Goal: Information Seeking & Learning: Check status

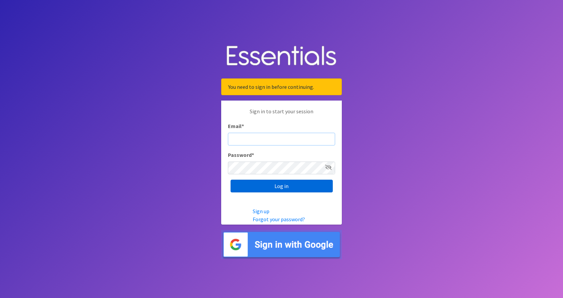
type input "director@carecollectiveswmi.org"
click at [317, 191] on input "Log in" at bounding box center [281, 186] width 102 height 13
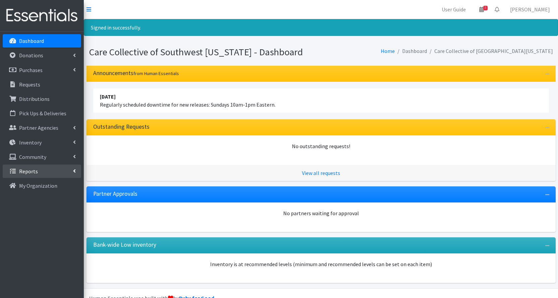
click at [32, 170] on p "Reports" at bounding box center [28, 171] width 19 height 7
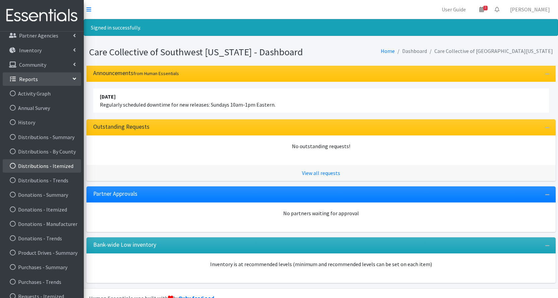
scroll to position [100, 0]
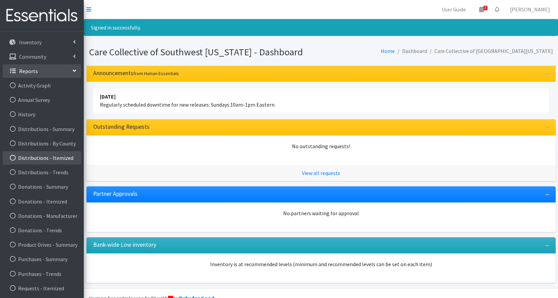
click at [50, 158] on link "Distributions - Itemized" at bounding box center [42, 157] width 78 height 13
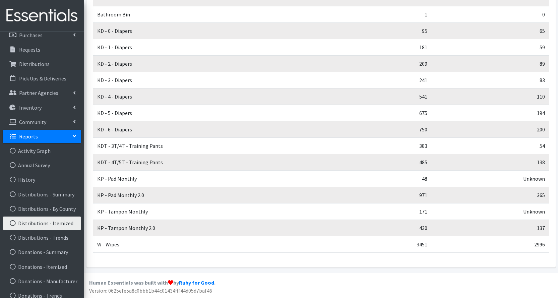
scroll to position [100, 0]
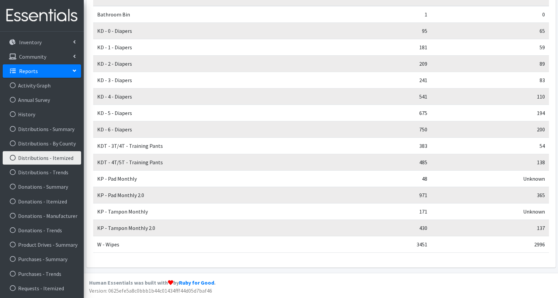
click at [25, 72] on p "Reports" at bounding box center [28, 71] width 19 height 7
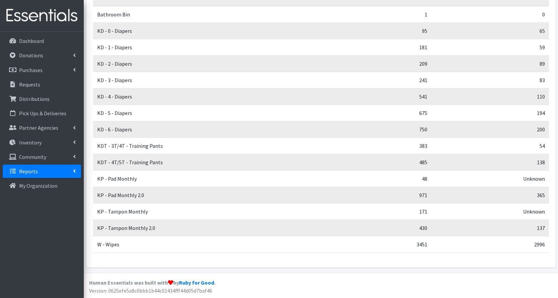
scroll to position [0, 0]
click at [33, 144] on p "Inventory" at bounding box center [30, 142] width 22 height 7
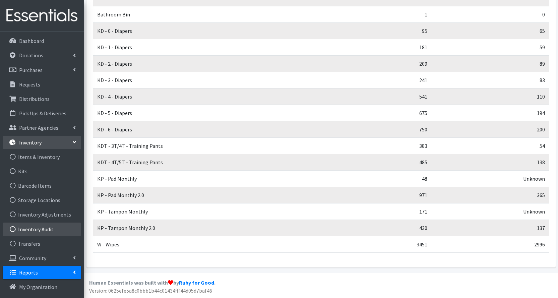
click at [45, 230] on link "Inventory Audit" at bounding box center [42, 228] width 78 height 13
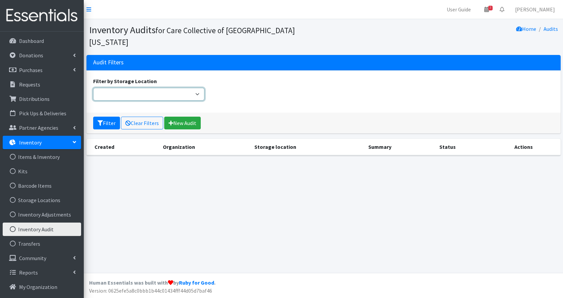
click at [144, 88] on select "Filter by Storage Location" at bounding box center [149, 94] width 112 height 13
click at [39, 157] on link "Items & Inventory" at bounding box center [42, 156] width 78 height 13
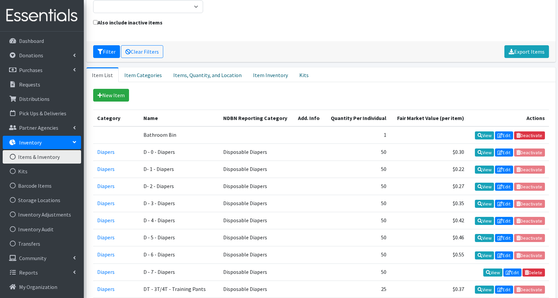
scroll to position [100, 0]
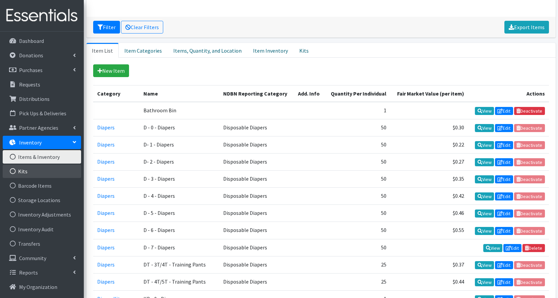
click at [42, 171] on link "Kits" at bounding box center [42, 170] width 78 height 13
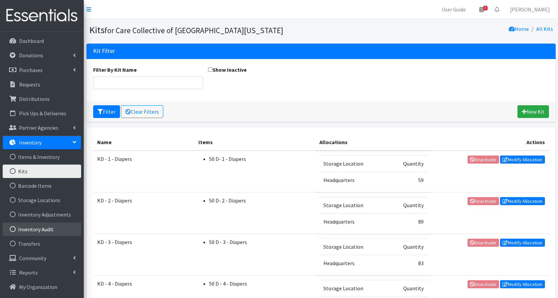
click at [42, 225] on link "Inventory Audit" at bounding box center [42, 228] width 78 height 13
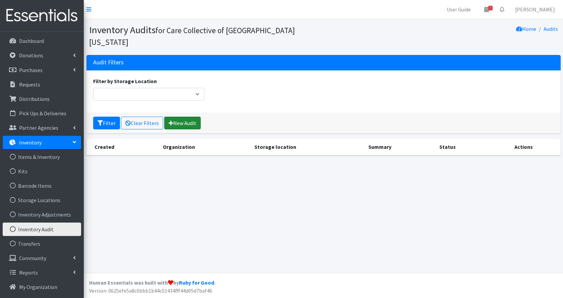
click at [189, 117] on link "New Audit" at bounding box center [182, 123] width 37 height 13
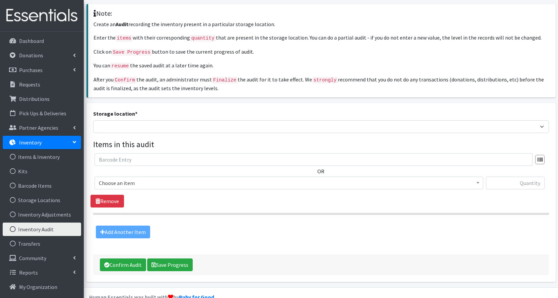
scroll to position [52, 0]
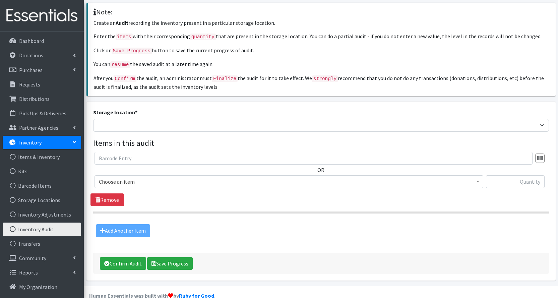
click at [196, 177] on span "Choose an item" at bounding box center [289, 181] width 380 height 9
click at [195, 177] on span "Choose an item" at bounding box center [289, 181] width 380 height 9
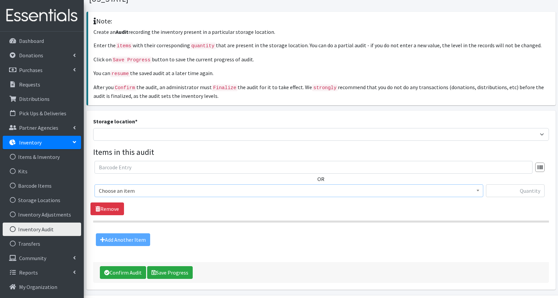
scroll to position [0, 0]
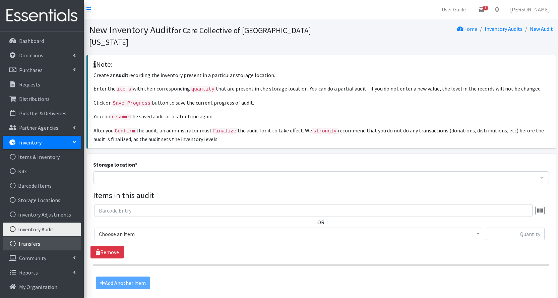
click at [35, 246] on link "Transfers" at bounding box center [42, 243] width 78 height 13
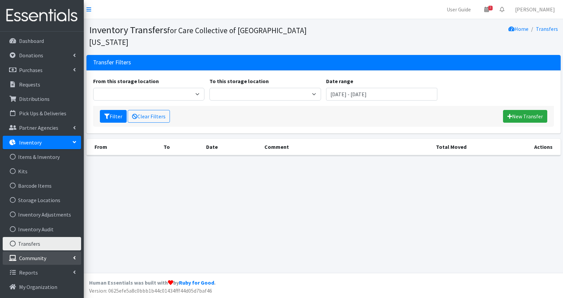
click at [35, 257] on p "Community" at bounding box center [32, 258] width 27 height 7
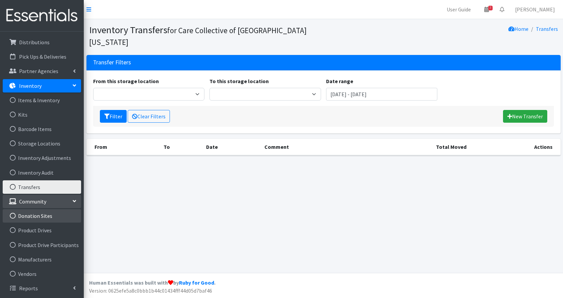
click at [42, 214] on link "Donation Sites" at bounding box center [42, 215] width 78 height 13
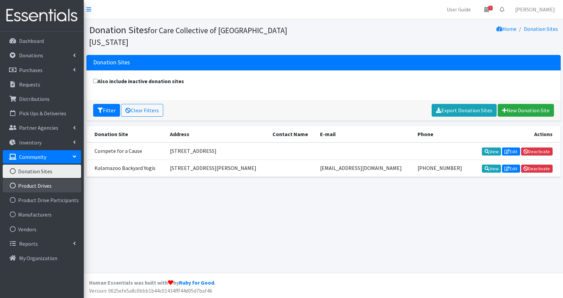
click at [47, 184] on link "Product Drives" at bounding box center [42, 185] width 78 height 13
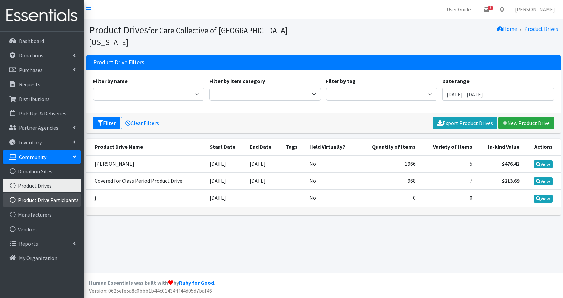
click at [52, 200] on link "Product Drive Participants" at bounding box center [42, 199] width 78 height 13
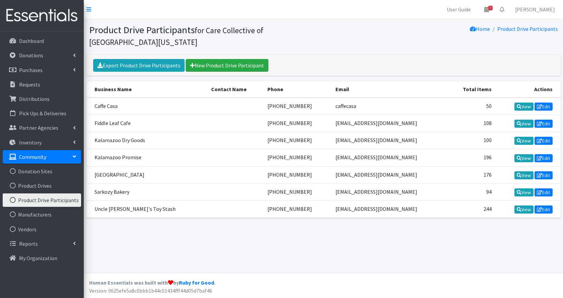
click at [73, 157] on icon at bounding box center [74, 156] width 5 height 3
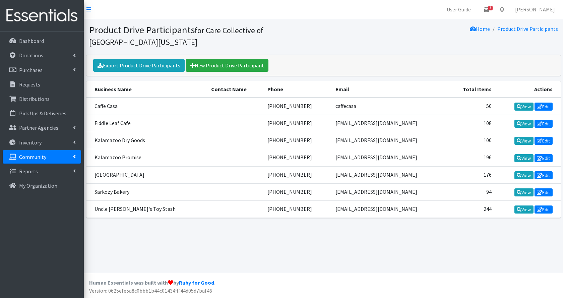
click at [73, 157] on icon at bounding box center [74, 156] width 3 height 5
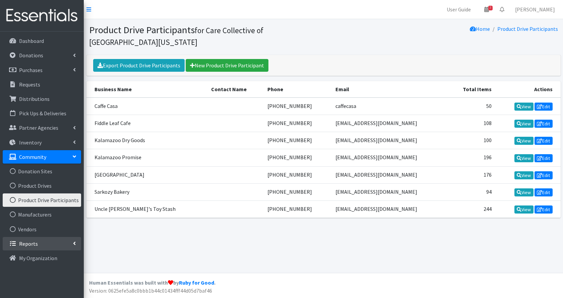
click at [40, 247] on link "Reports" at bounding box center [42, 243] width 78 height 13
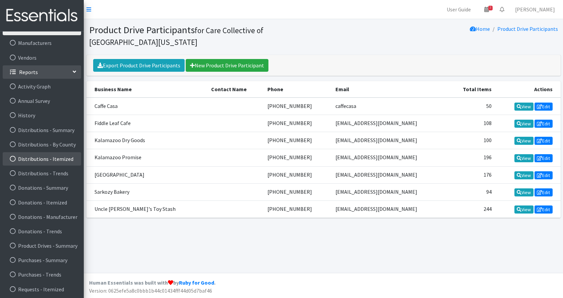
scroll to position [172, 0]
click at [61, 71] on link "Reports" at bounding box center [42, 70] width 78 height 13
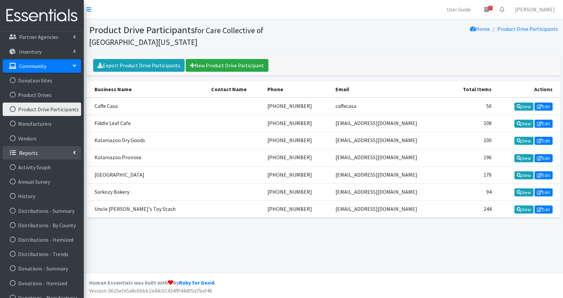
scroll to position [0, 0]
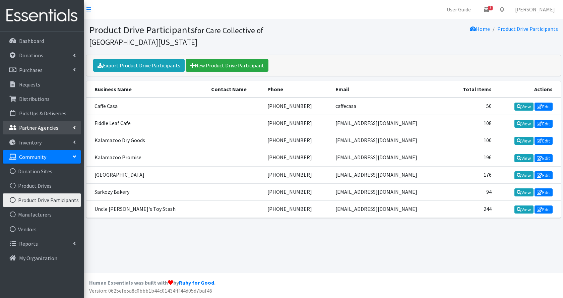
click at [75, 128] on icon at bounding box center [74, 127] width 3 height 5
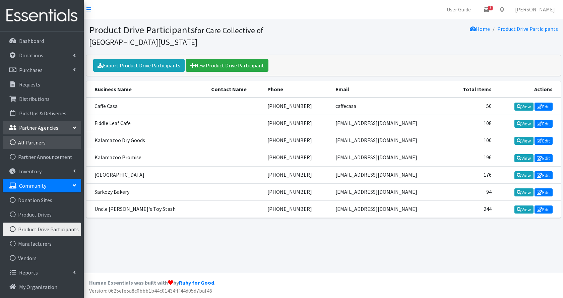
click at [38, 142] on link "All Partners" at bounding box center [42, 142] width 78 height 13
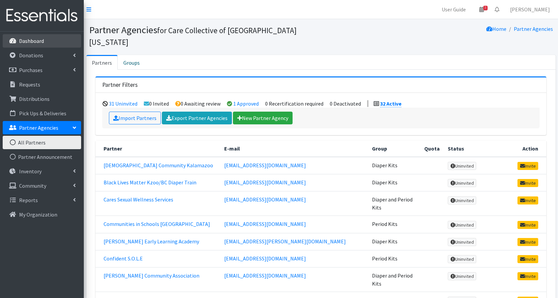
click at [28, 38] on p "Dashboard" at bounding box center [31, 41] width 25 height 7
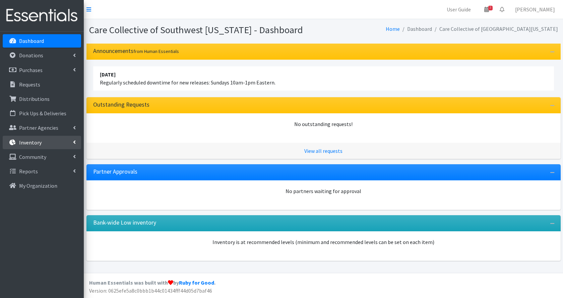
click at [44, 142] on link "Inventory" at bounding box center [42, 142] width 78 height 13
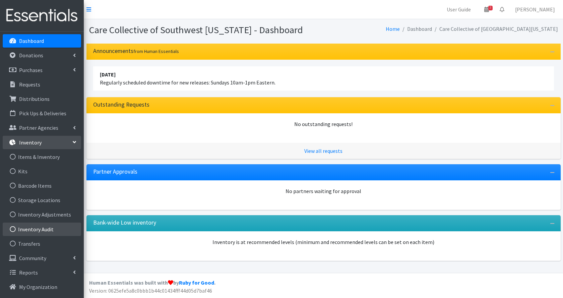
click at [56, 228] on link "Inventory Audit" at bounding box center [42, 228] width 78 height 13
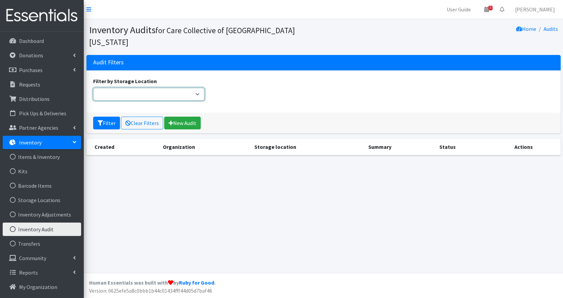
click at [150, 88] on select "Filter by Storage Location" at bounding box center [149, 94] width 112 height 13
click at [193, 117] on link "New Audit" at bounding box center [182, 123] width 37 height 13
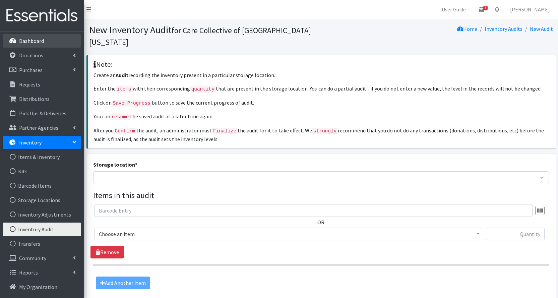
click at [39, 41] on p "Dashboard" at bounding box center [31, 41] width 25 height 7
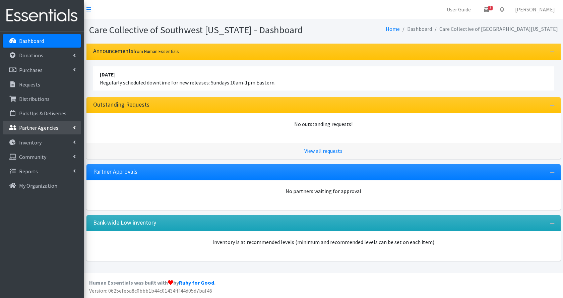
click at [76, 128] on link "Partner Agencies" at bounding box center [42, 127] width 78 height 13
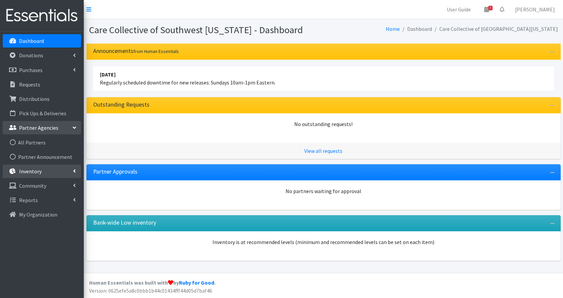
click at [39, 171] on p "Inventory" at bounding box center [30, 171] width 22 height 7
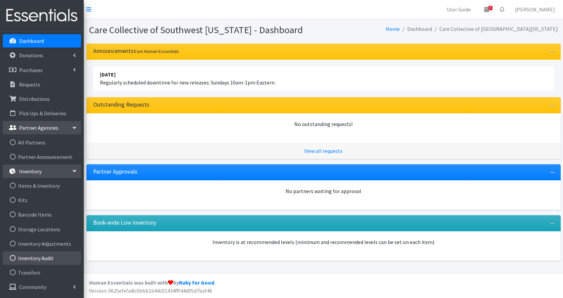
click at [37, 257] on link "Inventory Audit" at bounding box center [42, 257] width 78 height 13
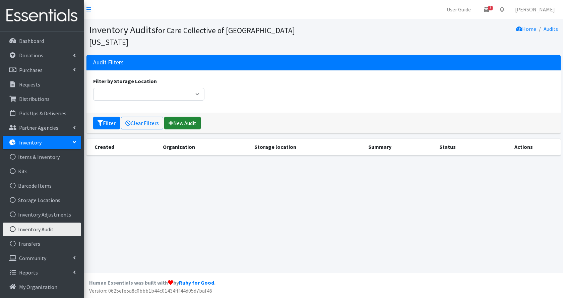
click at [193, 117] on link "New Audit" at bounding box center [182, 123] width 37 height 13
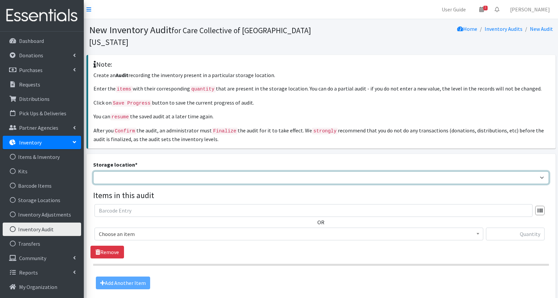
click at [129, 171] on select "Headquarters [GEOGRAPHIC_DATA] Loaves and Fishes" at bounding box center [320, 177] width 455 height 13
select select "491"
click at [93, 171] on select "Headquarters [GEOGRAPHIC_DATA] Loaves and Fishes" at bounding box center [320, 177] width 455 height 13
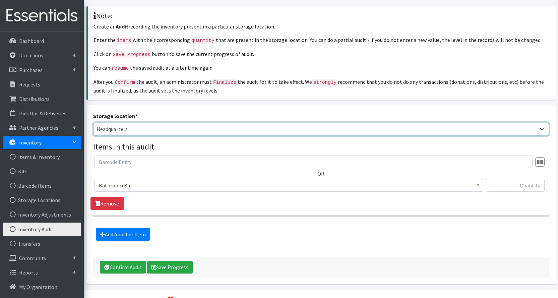
scroll to position [52, 0]
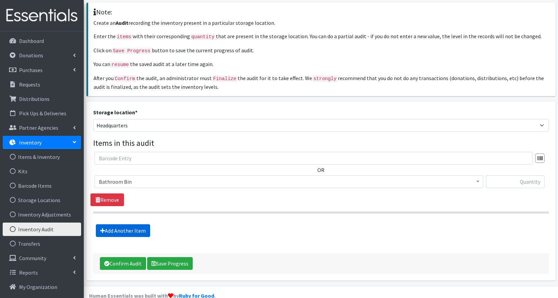
click at [107, 224] on link "Add Another Item" at bounding box center [123, 230] width 54 height 13
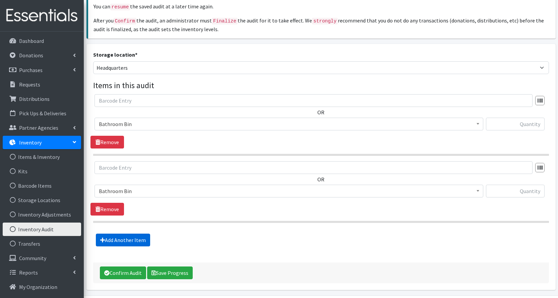
scroll to position [119, 0]
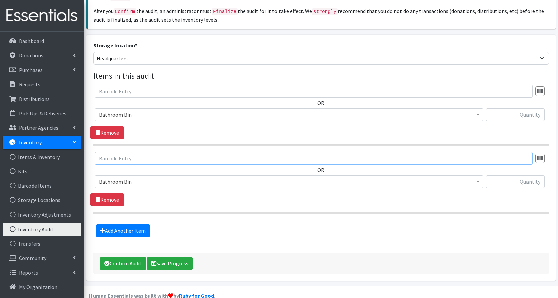
click at [173, 152] on input "text" at bounding box center [313, 158] width 438 height 13
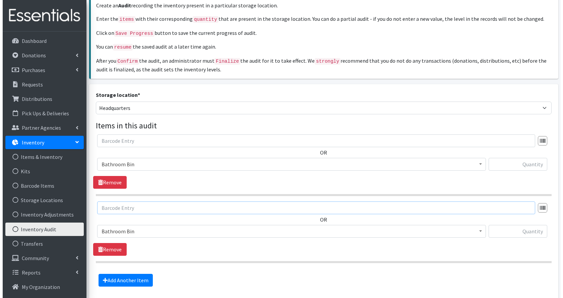
scroll to position [0, 0]
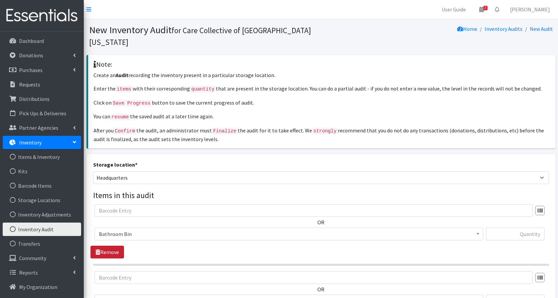
click at [103, 245] on link "Remove" at bounding box center [106, 251] width 33 height 13
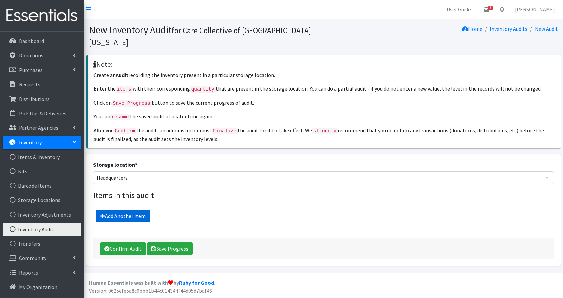
click at [121, 209] on link "Add Another Item" at bounding box center [123, 215] width 54 height 13
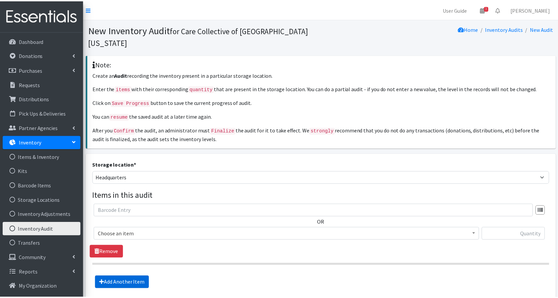
scroll to position [52, 0]
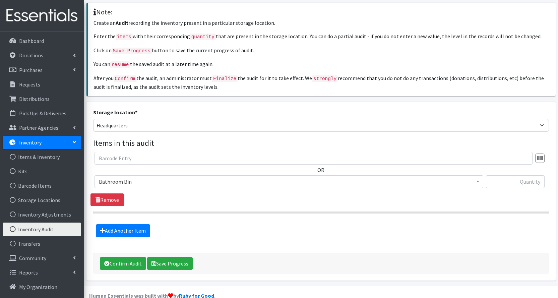
click at [128, 177] on span "Bathroom Bin" at bounding box center [289, 181] width 380 height 9
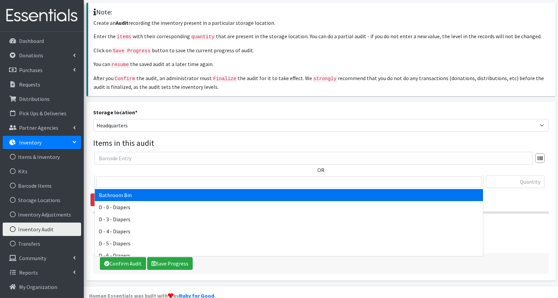
click at [128, 177] on span "Bathroom Bin" at bounding box center [289, 181] width 380 height 9
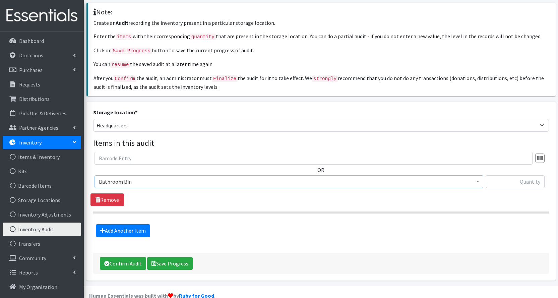
click at [128, 177] on span "Bathroom Bin" at bounding box center [289, 181] width 380 height 9
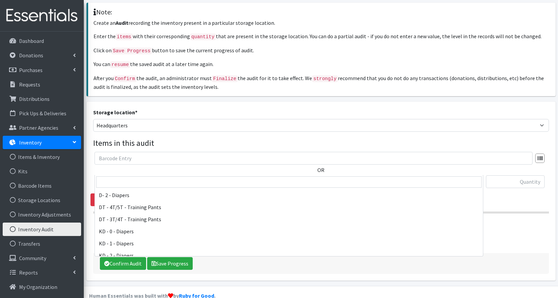
scroll to position [0, 0]
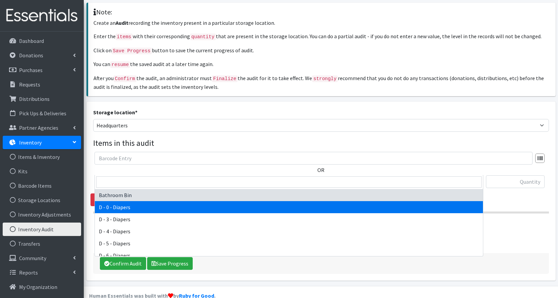
select select "15481"
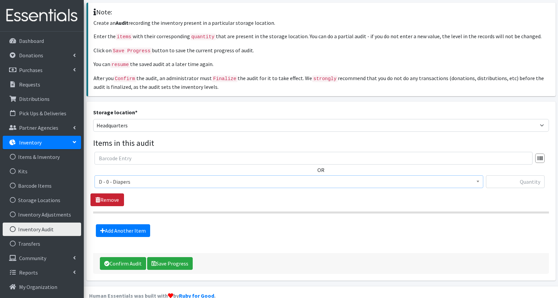
click at [110, 193] on link "Remove" at bounding box center [106, 199] width 33 height 13
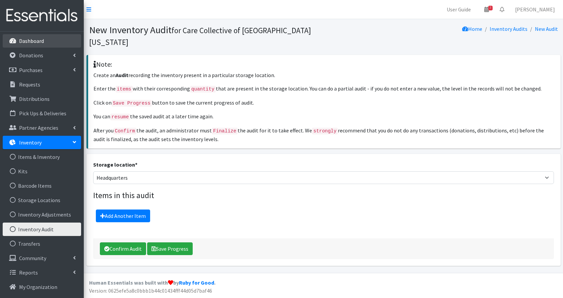
click at [39, 39] on p "Dashboard" at bounding box center [31, 41] width 25 height 7
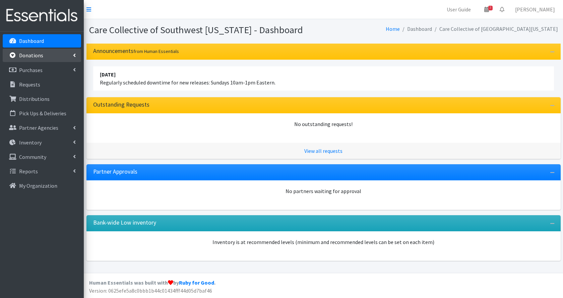
click at [49, 55] on link "Donations" at bounding box center [42, 55] width 78 height 13
click at [53, 100] on link "Distributions" at bounding box center [42, 98] width 78 height 13
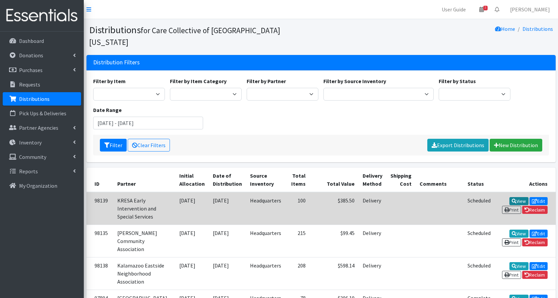
click at [511, 199] on icon at bounding box center [513, 201] width 5 height 5
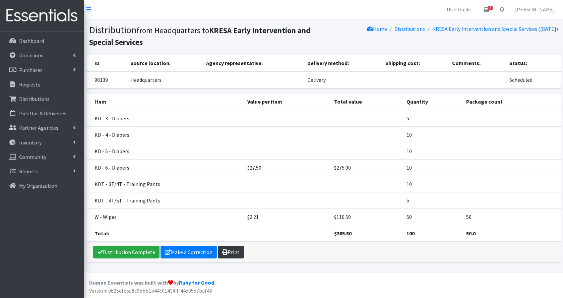
click at [231, 253] on link "Print" at bounding box center [231, 251] width 26 height 13
click at [415, 28] on link "Distributions" at bounding box center [409, 28] width 30 height 7
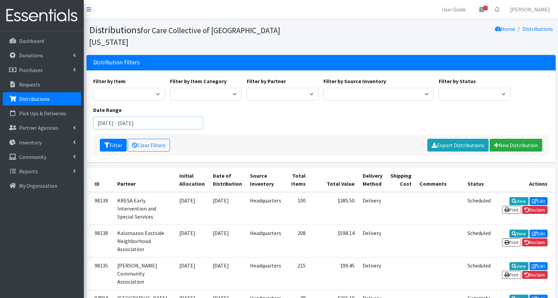
click at [155, 117] on input "August 14, 2025 - November 14, 2025" at bounding box center [148, 123] width 110 height 13
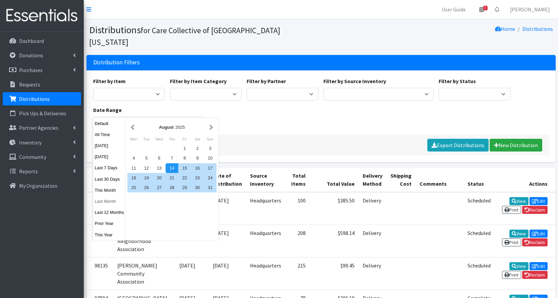
click at [115, 199] on button "Last Month" at bounding box center [109, 201] width 33 height 10
type input "[DATE] - [DATE]"
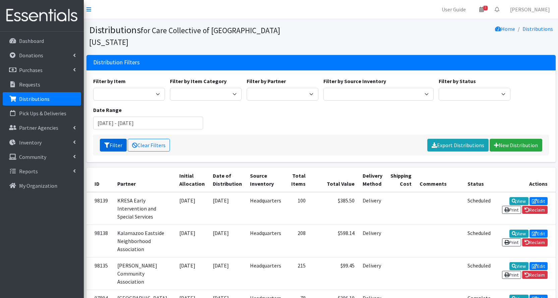
click at [114, 139] on button "Filter" at bounding box center [113, 145] width 27 height 13
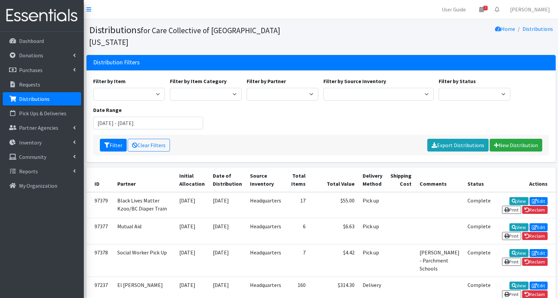
click at [31, 96] on p "Distributions" at bounding box center [34, 98] width 30 height 7
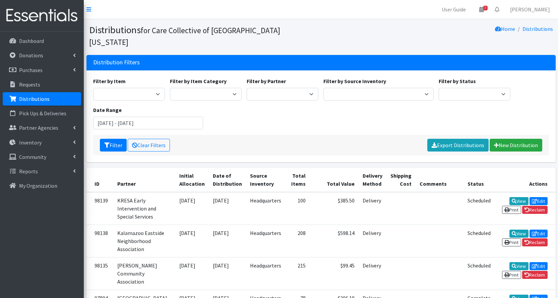
click at [120, 106] on div "Date Range August 14, 2025 - November 14, 2025" at bounding box center [147, 117] width 115 height 23
click at [123, 117] on input "August 14, 2025 - November 14, 2025" at bounding box center [148, 123] width 110 height 13
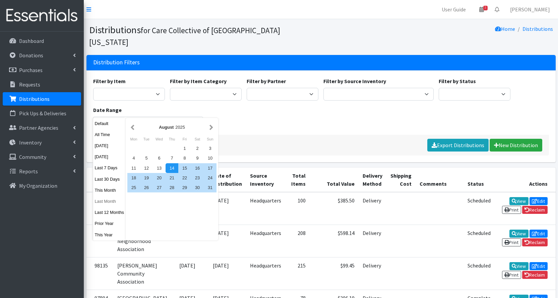
click at [108, 203] on button "Last Month" at bounding box center [109, 201] width 33 height 10
type input "September 1, 2025 - September 30, 2025"
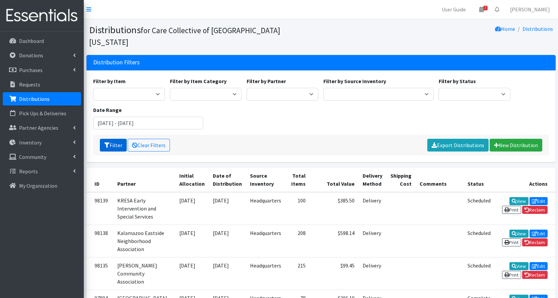
click at [114, 139] on button "Filter" at bounding box center [113, 145] width 27 height 13
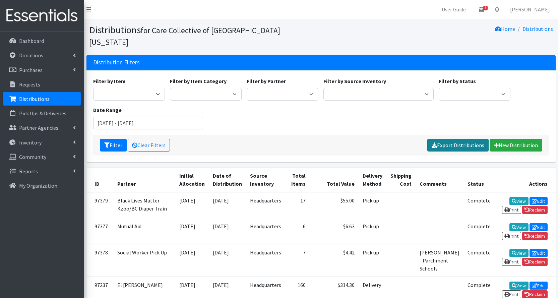
click at [449, 139] on link "Export Distributions" at bounding box center [457, 145] width 61 height 13
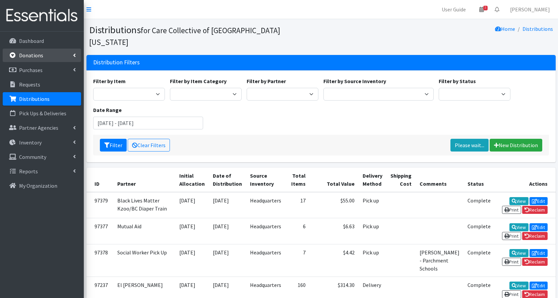
click at [20, 58] on p "Donations" at bounding box center [31, 55] width 24 height 7
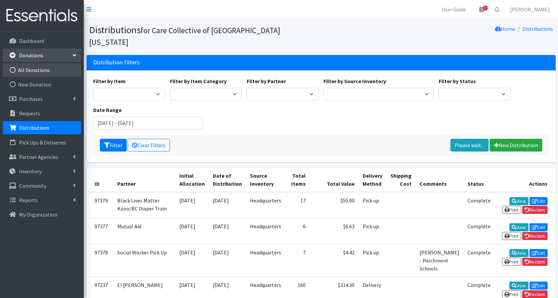
click at [37, 70] on link "All Donations" at bounding box center [42, 69] width 78 height 13
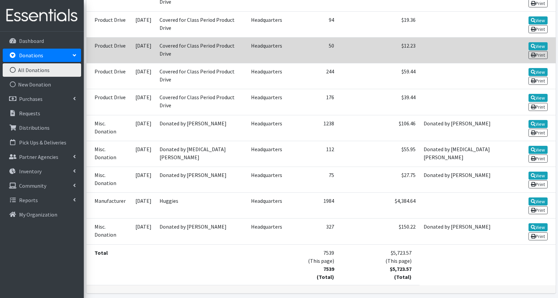
scroll to position [428, 0]
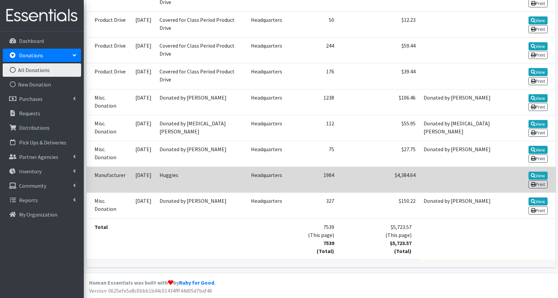
click at [98, 178] on td "Manufacturer" at bounding box center [108, 180] width 45 height 26
click at [538, 174] on link "View" at bounding box center [537, 175] width 19 height 8
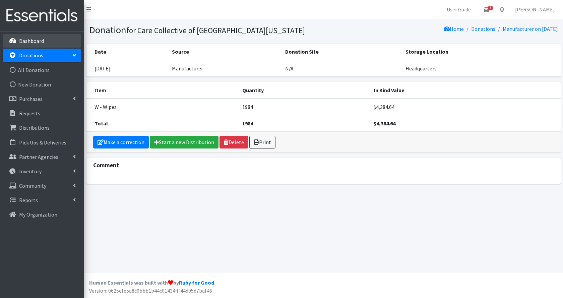
click at [38, 39] on p "Dashboard" at bounding box center [31, 41] width 25 height 7
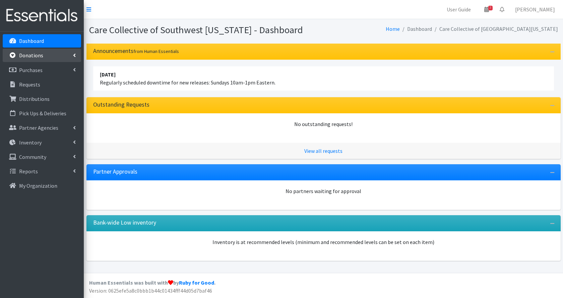
click at [39, 58] on p "Donations" at bounding box center [31, 55] width 24 height 7
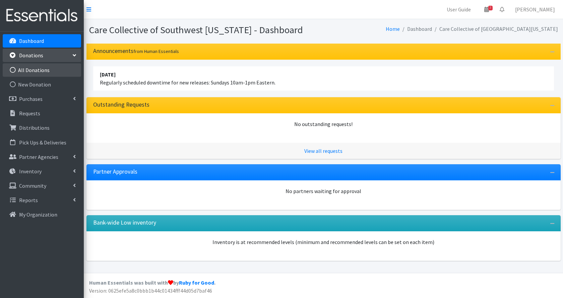
click at [38, 71] on link "All Donations" at bounding box center [42, 69] width 78 height 13
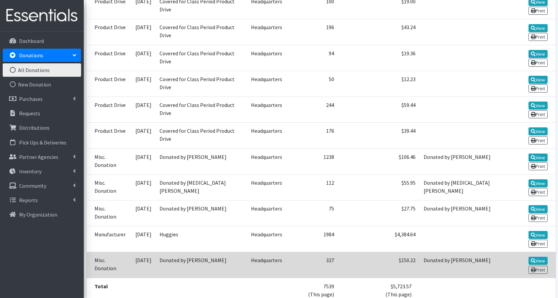
scroll to position [428, 0]
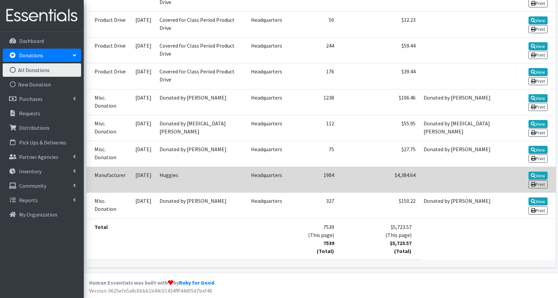
click at [167, 174] on td "Huggies" at bounding box center [200, 180] width 91 height 26
click at [534, 175] on link "View" at bounding box center [537, 175] width 19 height 8
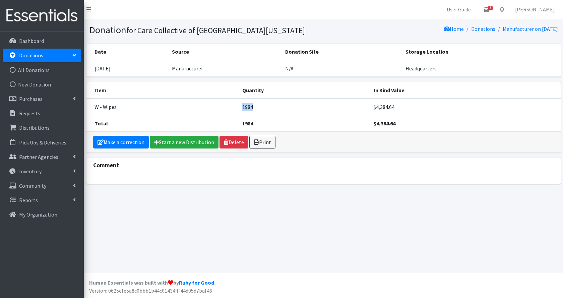
drag, startPoint x: 253, startPoint y: 108, endPoint x: 241, endPoint y: 108, distance: 11.7
click at [241, 108] on td "1984" at bounding box center [303, 106] width 131 height 17
copy td "1984"
click at [496, 146] on div "Make a correction Start a new Distribution Delete Print" at bounding box center [323, 142] width 474 height 21
click at [42, 45] on link "Dashboard" at bounding box center [42, 40] width 78 height 13
